Goal: Find specific page/section: Find specific page/section

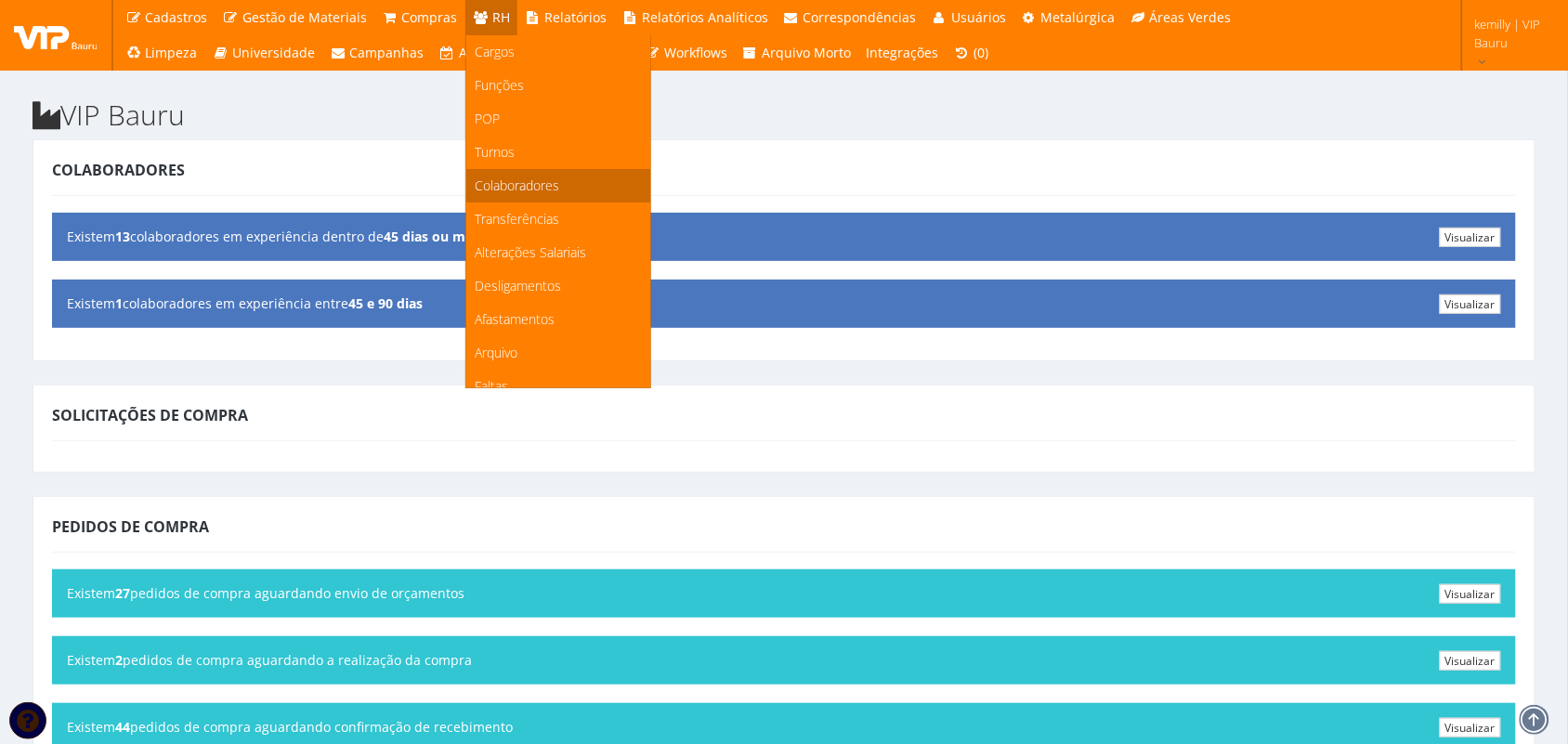
click at [504, 187] on span "Colaboradores" at bounding box center [517, 186] width 84 height 17
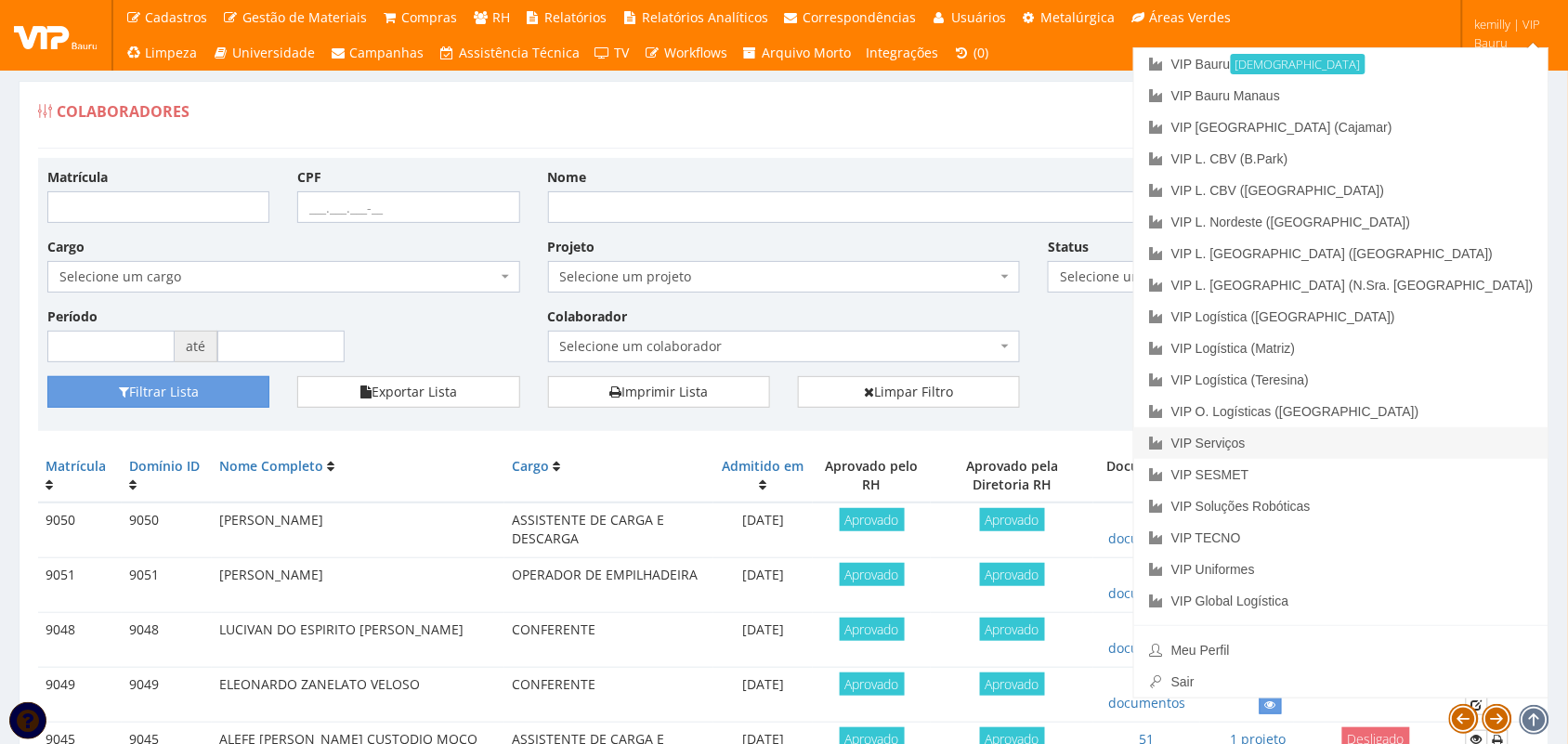
click at [1431, 440] on link "VIP Serviços" at bounding box center [1341, 443] width 414 height 32
